Goal: Information Seeking & Learning: Learn about a topic

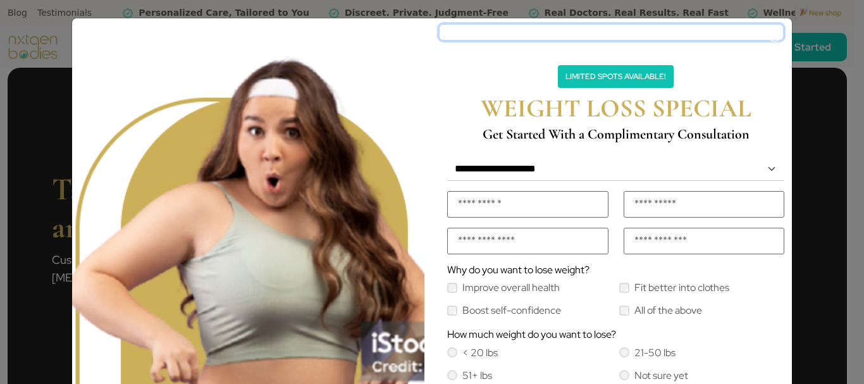
drag, startPoint x: 774, startPoint y: 34, endPoint x: 633, endPoint y: 34, distance: 141.7
click at [633, 34] on div "**********" at bounding box center [615, 281] width 367 height 526
drag, startPoint x: 775, startPoint y: 36, endPoint x: 679, endPoint y: 40, distance: 96.2
click at [679, 40] on div "**********" at bounding box center [615, 281] width 367 height 526
